Goal: Information Seeking & Learning: Learn about a topic

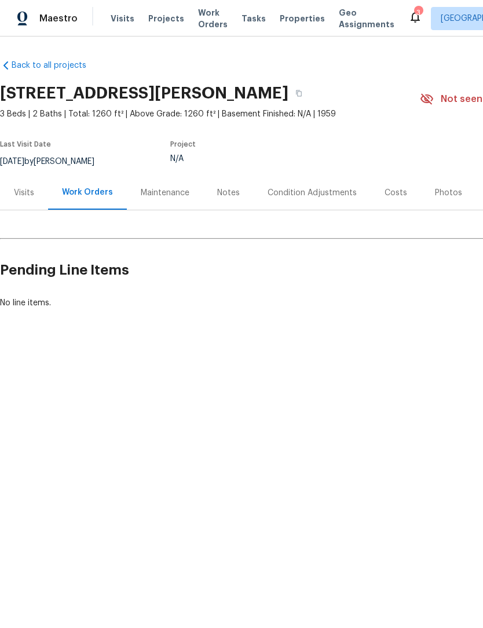
click at [26, 196] on div "Visits" at bounding box center [24, 193] width 20 height 12
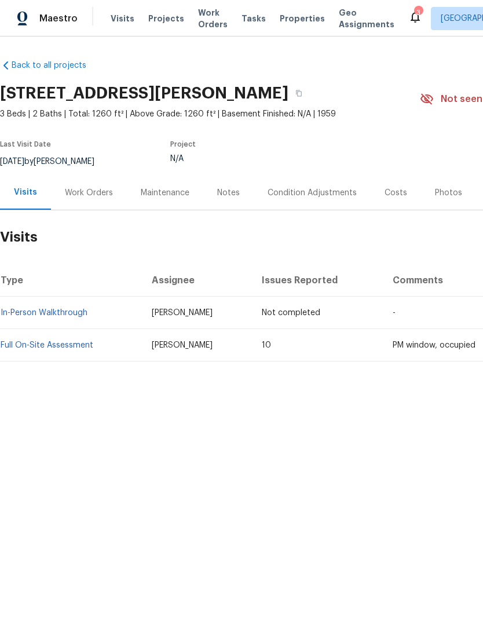
click at [322, 198] on div "Condition Adjustments" at bounding box center [312, 193] width 89 height 12
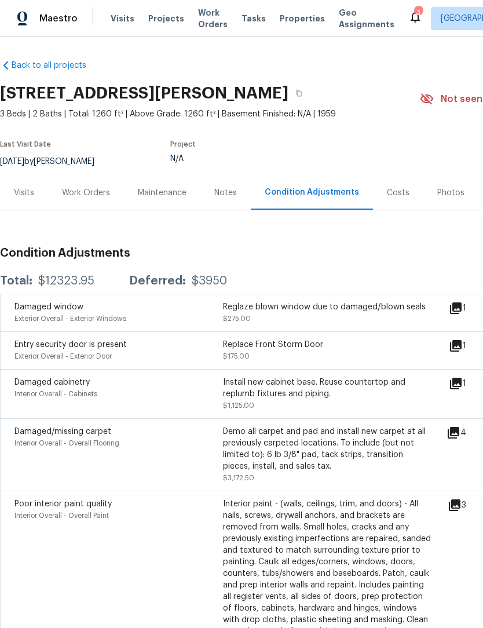
click at [462, 311] on icon at bounding box center [456, 309] width 12 height 12
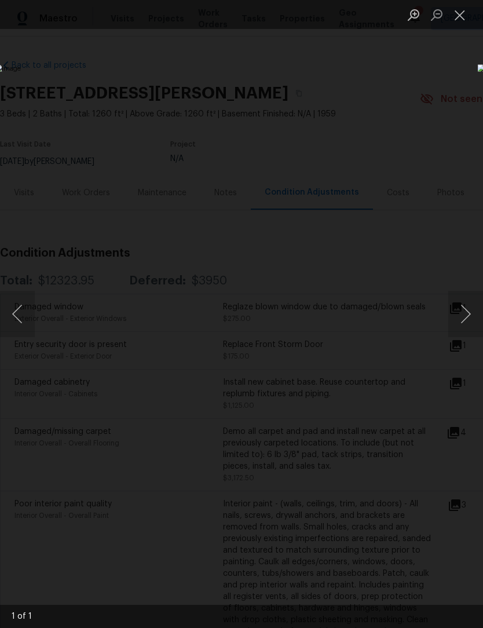
click at [462, 18] on button "Close lightbox" at bounding box center [460, 15] width 23 height 20
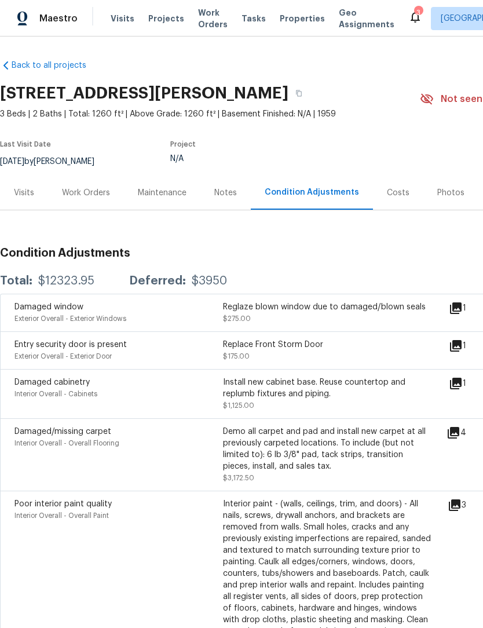
click at [462, 344] on icon at bounding box center [456, 346] width 12 height 12
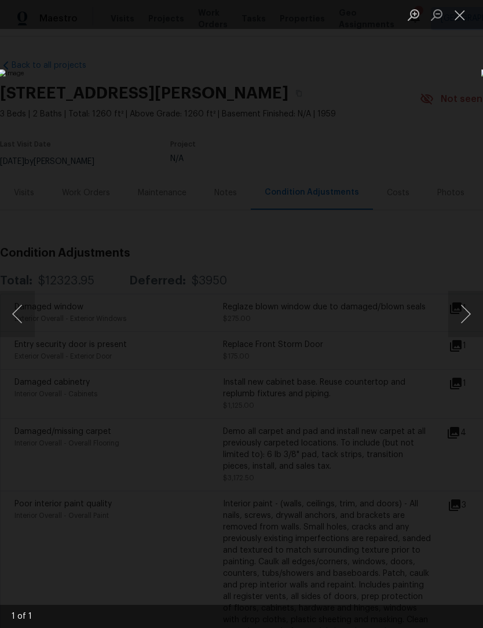
click at [464, 18] on button "Close lightbox" at bounding box center [460, 15] width 23 height 20
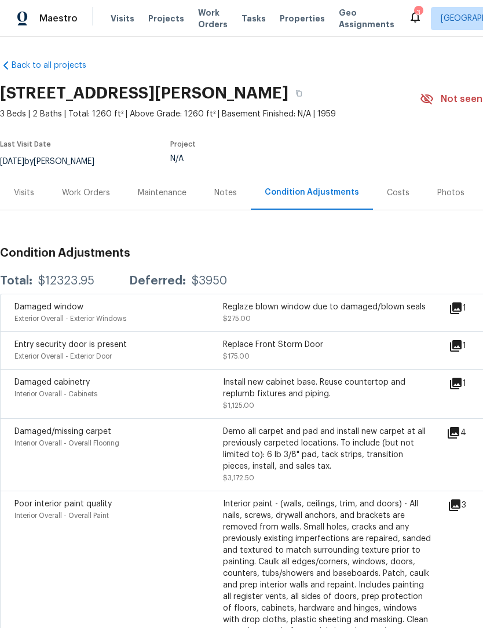
click at [462, 383] on icon at bounding box center [456, 384] width 12 height 12
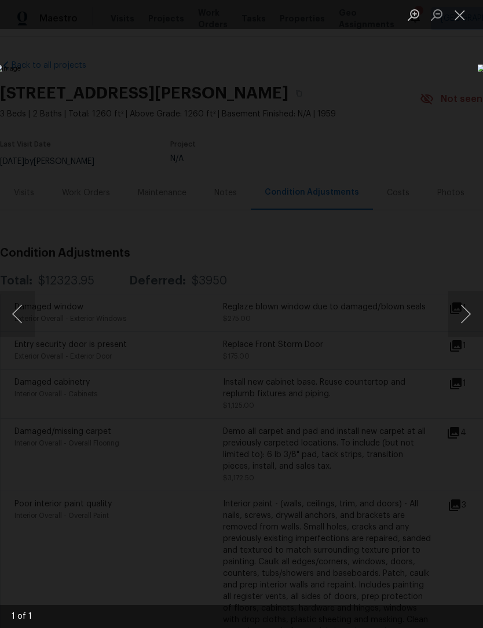
click at [467, 14] on button "Close lightbox" at bounding box center [460, 15] width 23 height 20
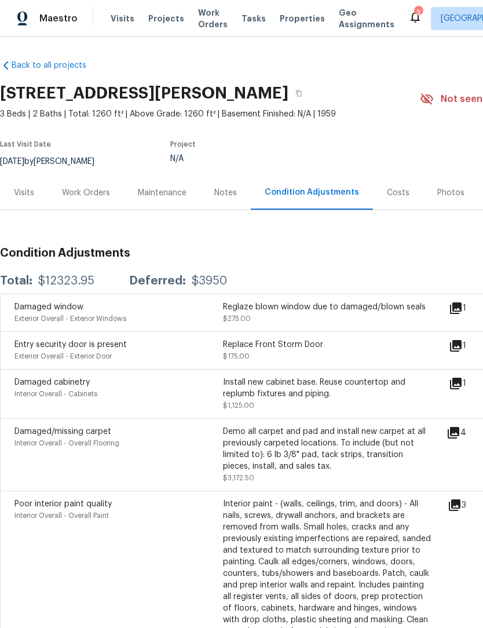
click at [460, 436] on icon at bounding box center [454, 433] width 12 height 12
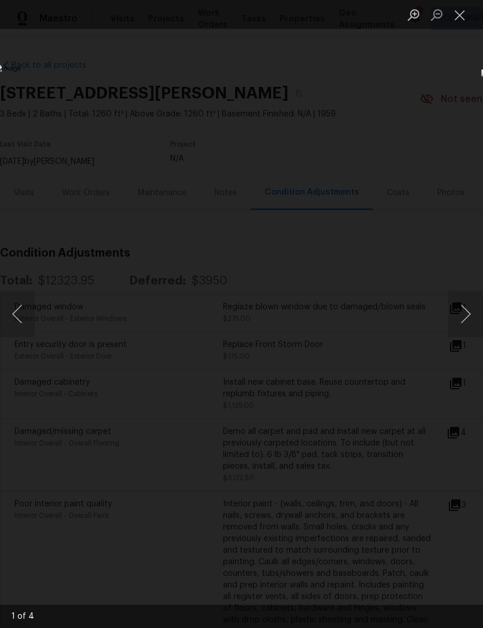
click at [463, 14] on button "Close lightbox" at bounding box center [460, 15] width 23 height 20
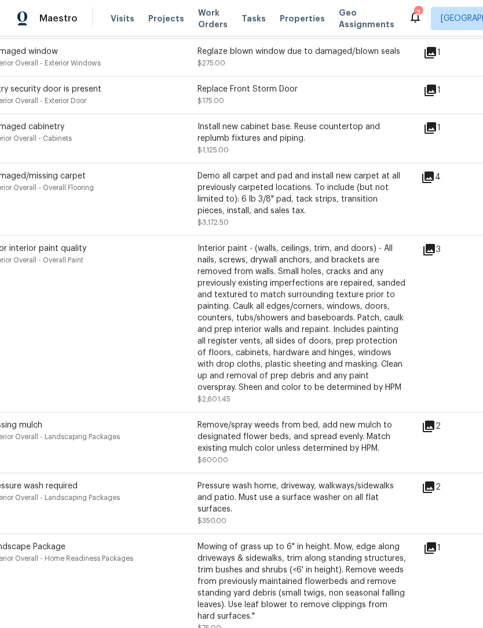
scroll to position [258, 26]
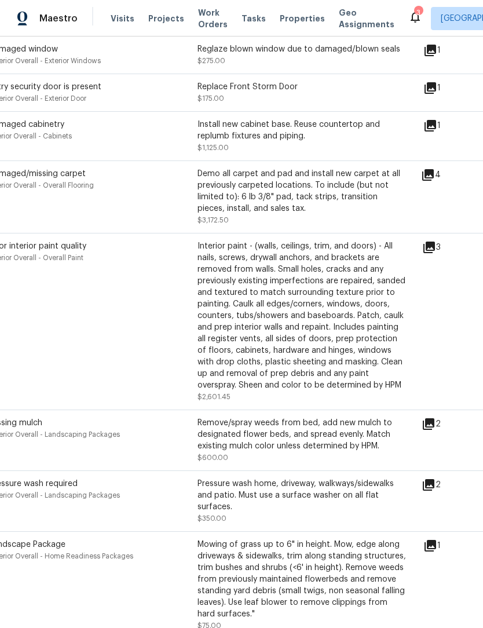
click at [432, 251] on icon at bounding box center [430, 248] width 12 height 12
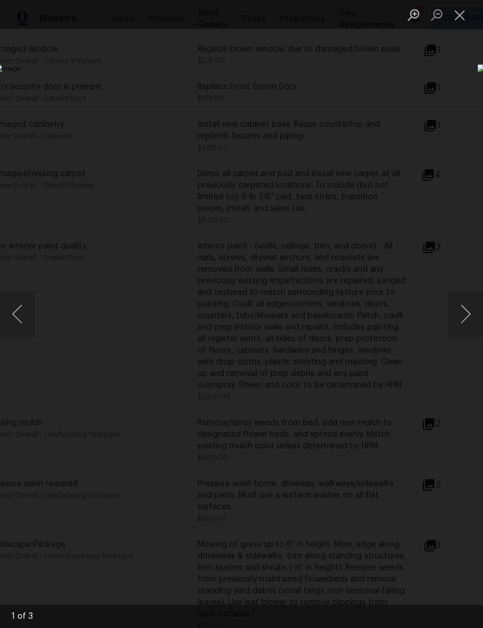
click at [463, 315] on button "Next image" at bounding box center [466, 314] width 35 height 46
click at [465, 314] on button "Next image" at bounding box center [466, 314] width 35 height 46
click at [465, 315] on button "Next image" at bounding box center [466, 314] width 35 height 46
click at [466, 15] on button "Close lightbox" at bounding box center [460, 15] width 23 height 20
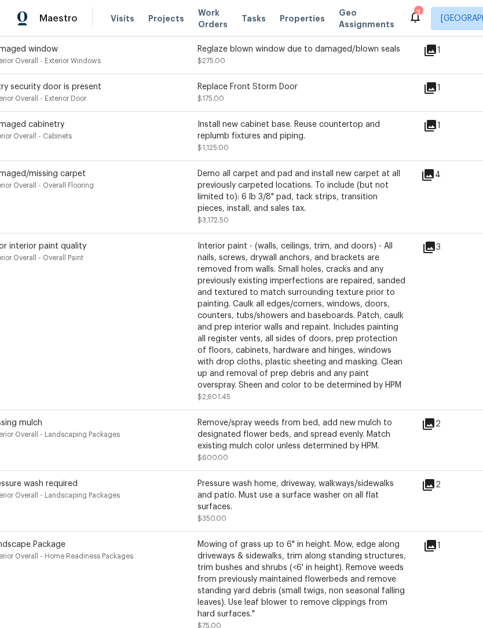
click at [435, 427] on icon at bounding box center [429, 424] width 12 height 12
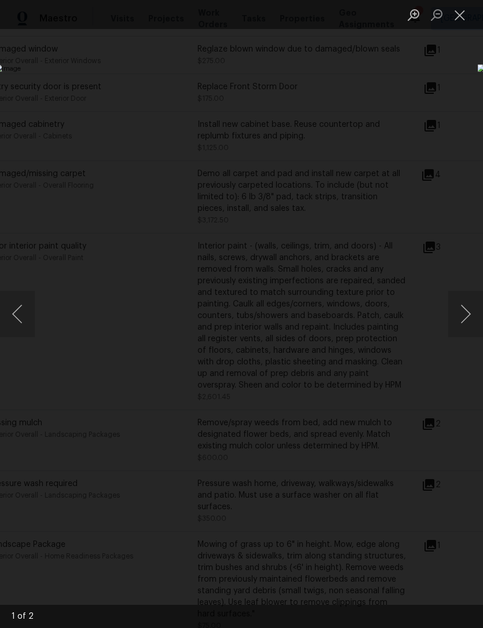
click at [469, 314] on button "Next image" at bounding box center [466, 314] width 35 height 46
click at [28, 306] on button "Previous image" at bounding box center [17, 314] width 35 height 46
click at [465, 17] on button "Close lightbox" at bounding box center [460, 15] width 23 height 20
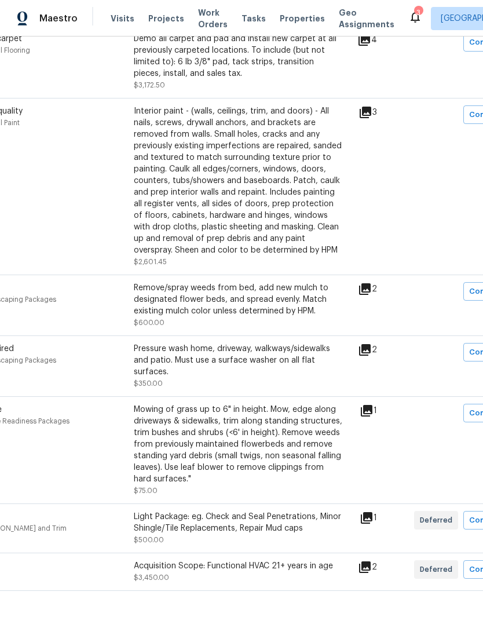
scroll to position [393, 89]
click at [371, 356] on icon at bounding box center [365, 350] width 12 height 12
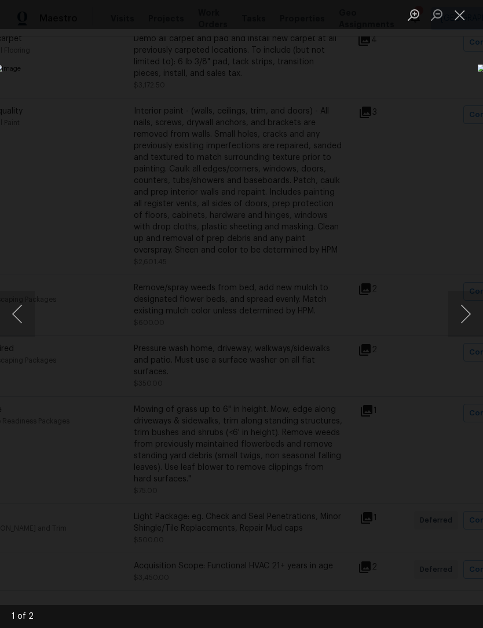
click at [461, 312] on button "Next image" at bounding box center [466, 314] width 35 height 46
click at [463, 12] on button "Close lightbox" at bounding box center [460, 15] width 23 height 20
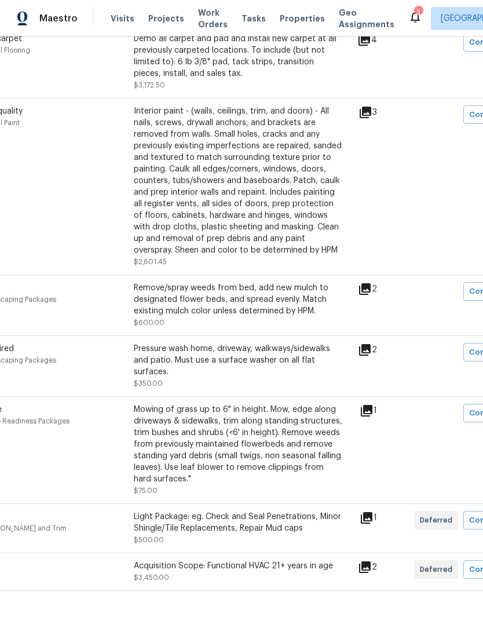
click at [374, 524] on icon at bounding box center [367, 518] width 14 height 14
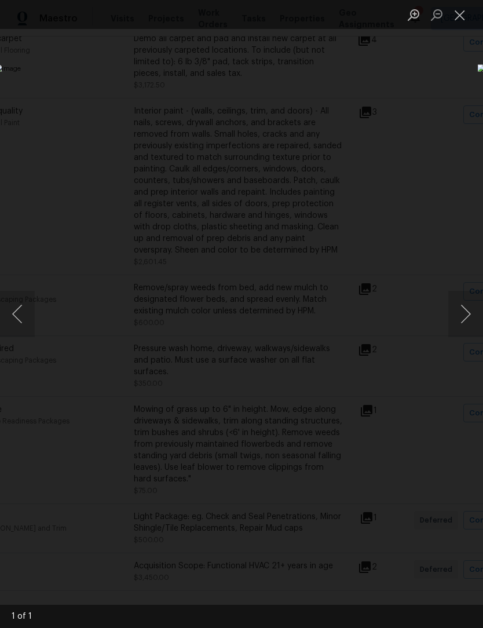
click at [464, 314] on button "Next image" at bounding box center [466, 314] width 35 height 46
click at [470, 21] on button "Close lightbox" at bounding box center [460, 15] width 23 height 20
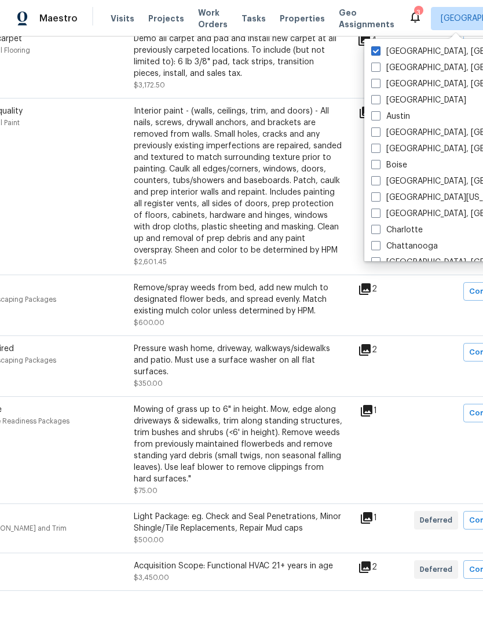
click at [282, 205] on div "Interior paint - (walls, ceilings, trim, and doors) - All nails, screws, drywal…" at bounding box center [238, 180] width 209 height 151
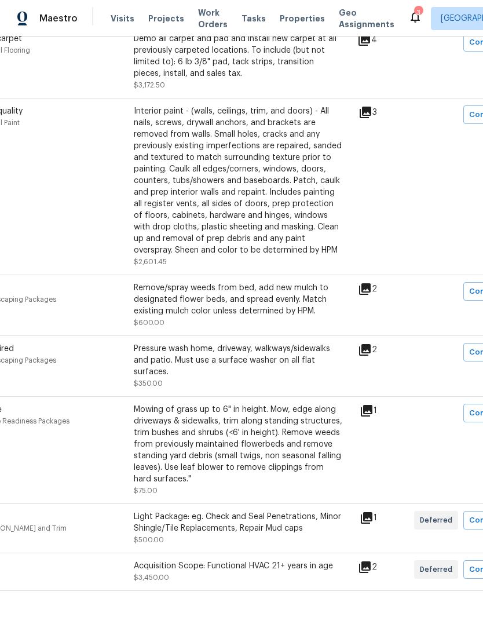
click at [371, 573] on icon at bounding box center [365, 568] width 12 height 12
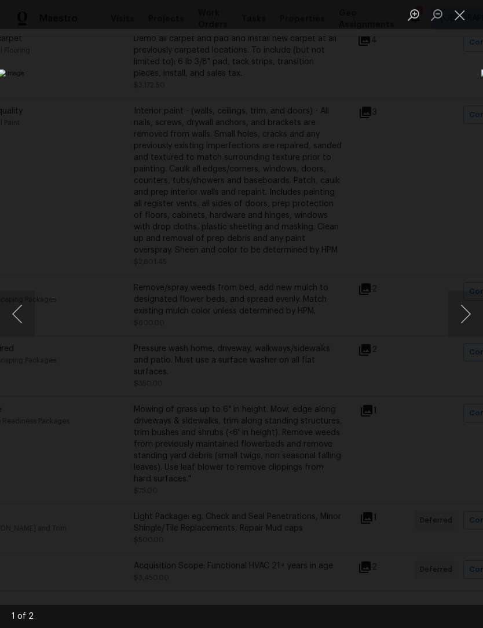
click at [471, 312] on button "Next image" at bounding box center [466, 314] width 35 height 46
click at [468, 315] on button "Next image" at bounding box center [466, 314] width 35 height 46
click at [465, 8] on button "Close lightbox" at bounding box center [460, 15] width 23 height 20
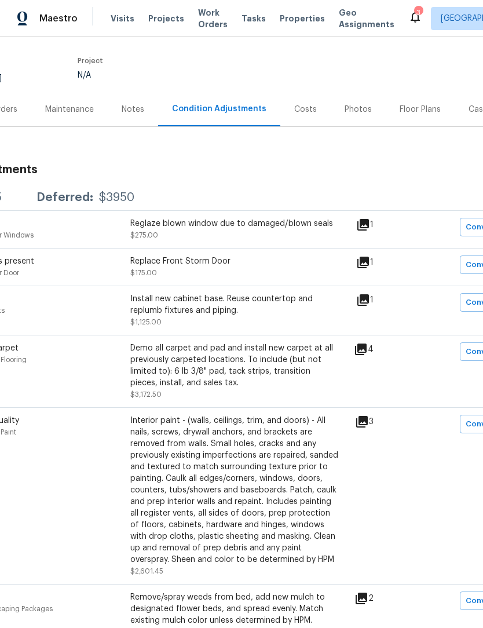
scroll to position [83, 100]
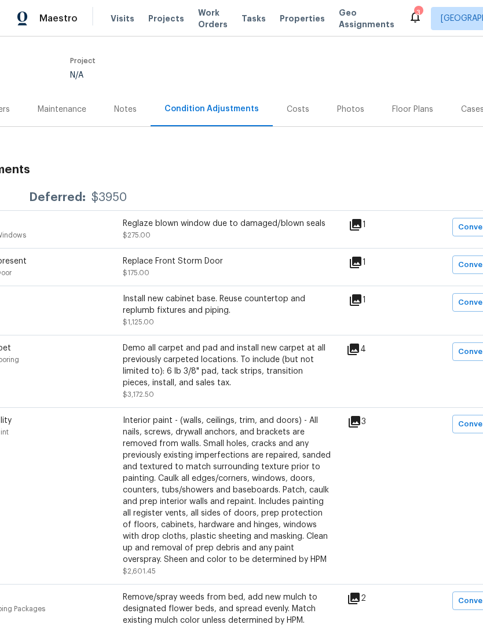
click at [362, 262] on icon at bounding box center [356, 263] width 12 height 12
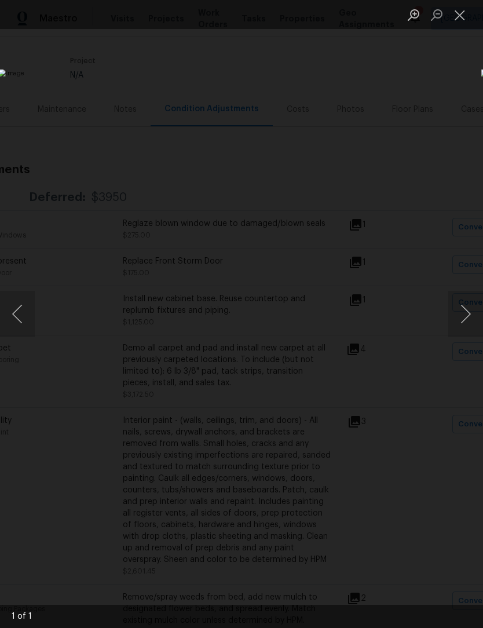
click at [460, 20] on button "Close lightbox" at bounding box center [460, 15] width 23 height 20
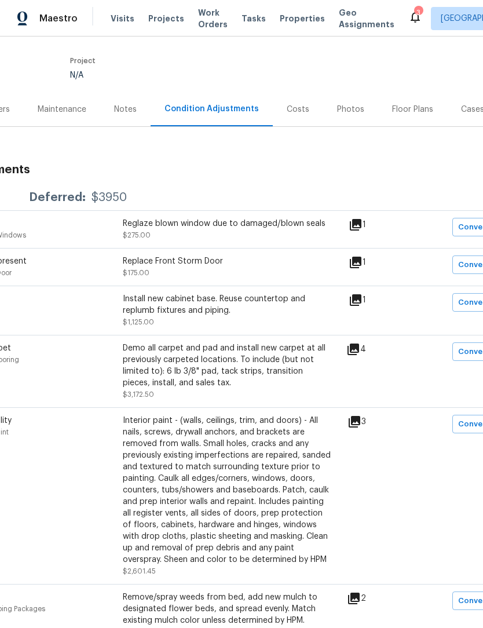
click at [359, 231] on icon at bounding box center [356, 225] width 14 height 14
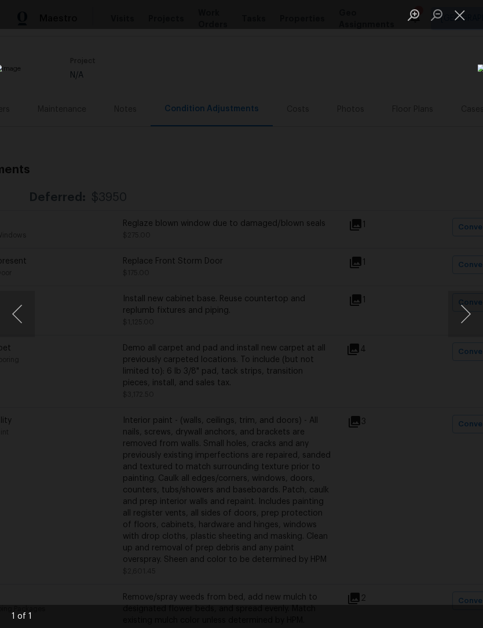
click at [460, 20] on button "Close lightbox" at bounding box center [460, 15] width 23 height 20
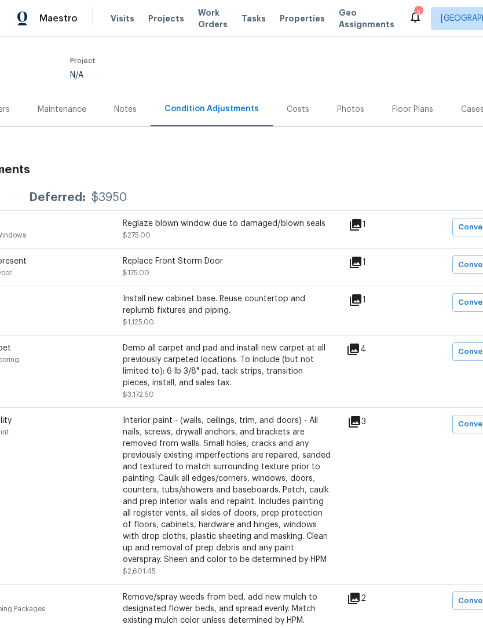
click at [363, 303] on icon at bounding box center [356, 300] width 14 height 14
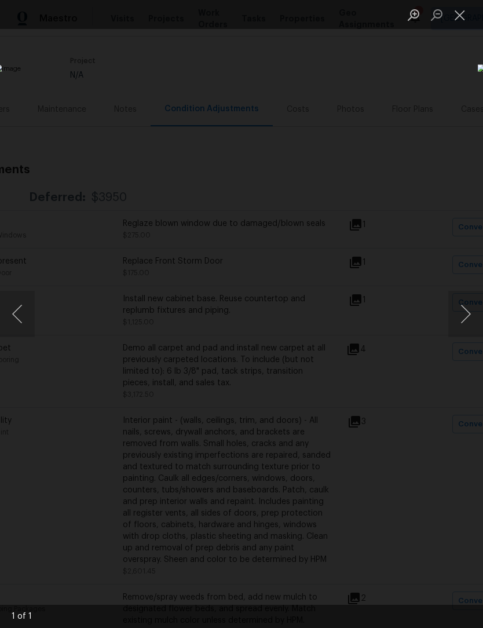
click at [467, 14] on button "Close lightbox" at bounding box center [460, 15] width 23 height 20
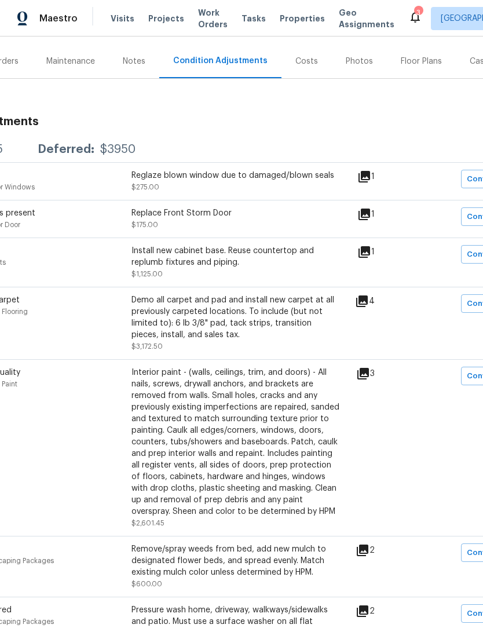
scroll to position [133, 92]
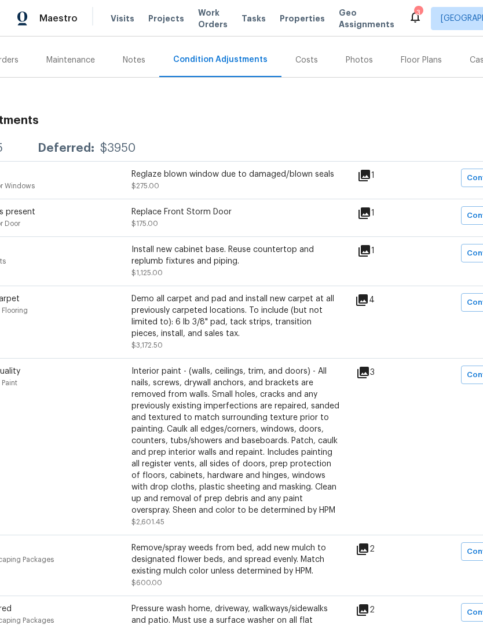
click at [369, 307] on icon at bounding box center [362, 300] width 14 height 14
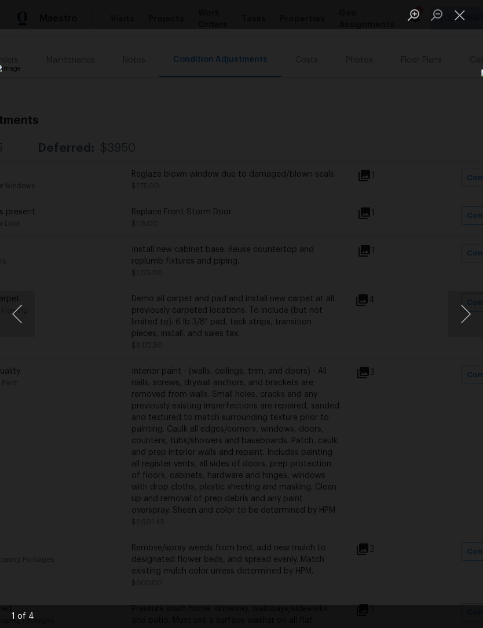
click at [470, 326] on button "Next image" at bounding box center [466, 314] width 35 height 46
click at [471, 314] on button "Next image" at bounding box center [466, 314] width 35 height 46
click at [464, 315] on button "Next image" at bounding box center [466, 314] width 35 height 46
click at [466, 316] on button "Next image" at bounding box center [466, 314] width 35 height 46
click at [471, 309] on button "Next image" at bounding box center [466, 314] width 35 height 46
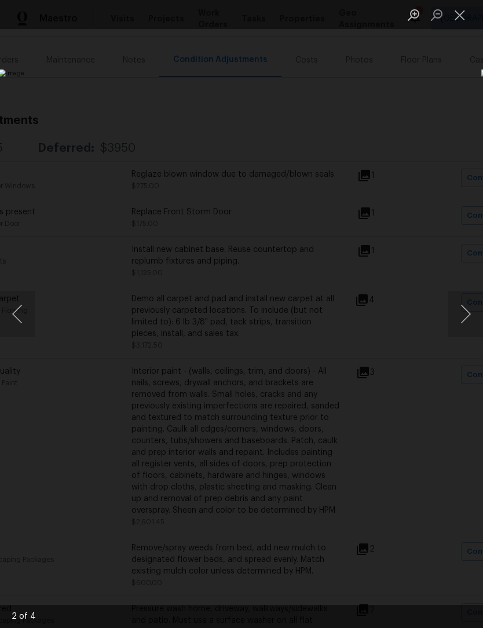
click at [470, 308] on button "Next image" at bounding box center [466, 314] width 35 height 46
click at [464, 316] on button "Next image" at bounding box center [466, 314] width 35 height 46
click at [459, 17] on button "Close lightbox" at bounding box center [460, 15] width 23 height 20
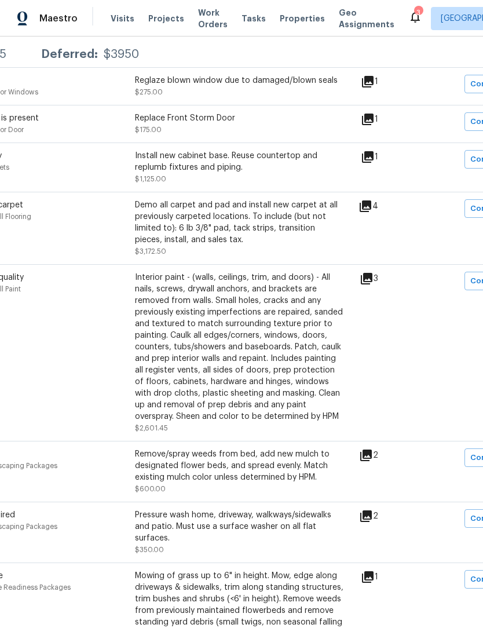
scroll to position [228, 88]
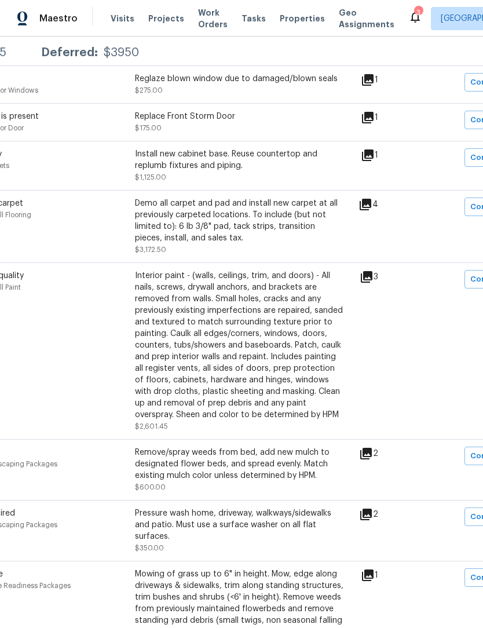
click at [275, 228] on div "Demo all carpet and pad and install new carpet at all previously carpeted locat…" at bounding box center [239, 221] width 209 height 46
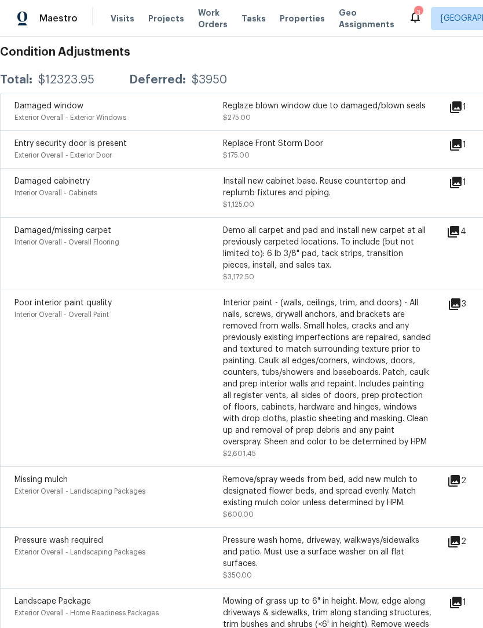
scroll to position [201, 0]
click at [264, 263] on div "Demo all carpet and pad and install new carpet at all previously carpeted locat…" at bounding box center [327, 248] width 209 height 46
click at [387, 242] on div "Demo all carpet and pad and install new carpet at all previously carpeted locat…" at bounding box center [327, 248] width 209 height 46
